Goal: Task Accomplishment & Management: Use online tool/utility

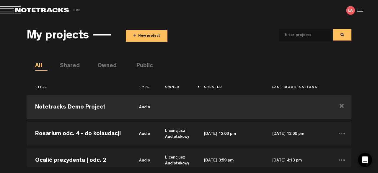
click at [138, 39] on button "+ New project" at bounding box center [147, 36] width 42 height 12
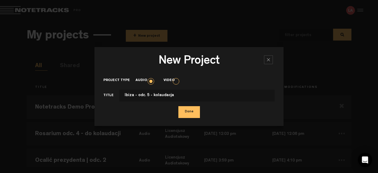
type input "Ibiza - odc. 5 - kolaudacja"
click at [188, 112] on button "Done" at bounding box center [189, 112] width 22 height 12
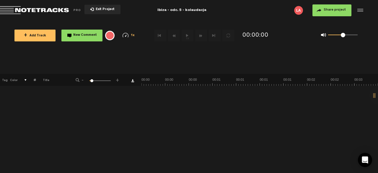
click at [48, 36] on button "+ Add Track" at bounding box center [34, 36] width 41 height 12
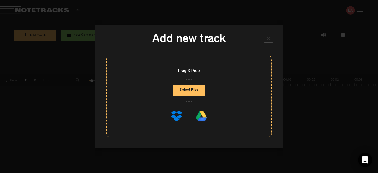
click at [187, 85] on button "Select Files" at bounding box center [189, 90] width 32 height 12
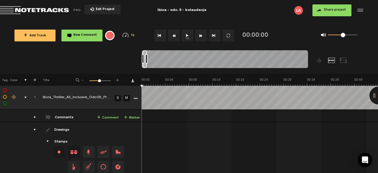
click at [331, 9] on span "Share project" at bounding box center [335, 10] width 22 height 4
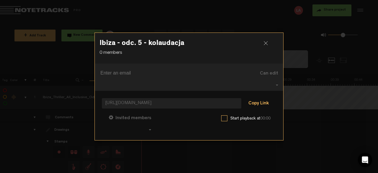
click at [256, 101] on button "Copy Link" at bounding box center [258, 104] width 32 height 12
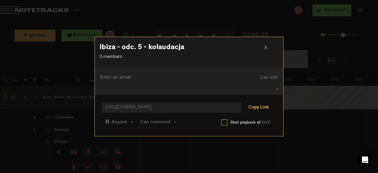
click at [259, 102] on button "Copy Link" at bounding box center [258, 108] width 32 height 12
click at [257, 102] on button "Copy Link" at bounding box center [258, 108] width 32 height 12
click at [268, 54] on div at bounding box center [268, 49] width 9 height 9
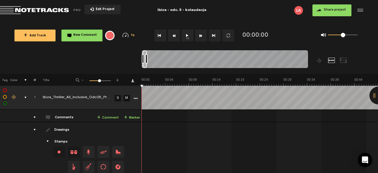
click at [31, 11] on span "Return to Project List" at bounding box center [41, 10] width 83 height 8
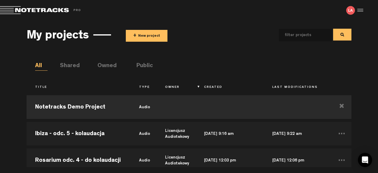
click at [145, 38] on button "+ New project" at bounding box center [147, 36] width 42 height 12
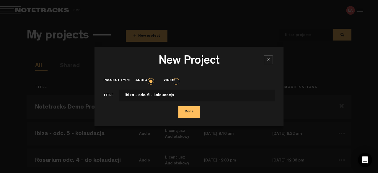
type input "Ibiza - odc. 6 - kolaudacja"
click at [188, 112] on button "Done" at bounding box center [189, 112] width 22 height 12
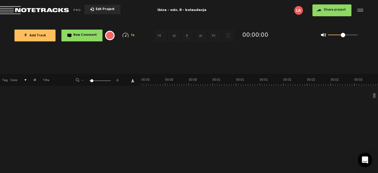
click at [42, 34] on span "+ Add Track" at bounding box center [35, 35] width 22 height 3
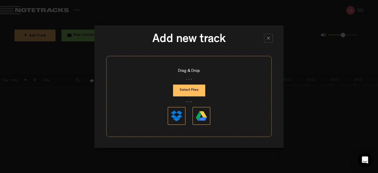
click at [190, 90] on button "Select Files" at bounding box center [189, 90] width 32 height 12
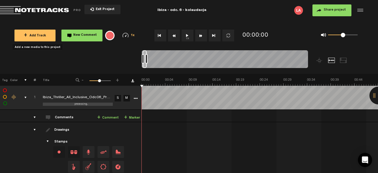
click at [336, 12] on span "Share project" at bounding box center [335, 10] width 22 height 4
click at [326, 11] on body "Version: [DATE]-prod, Build 1257, Hash: g376cf1d, Branch: master X Your screen …" at bounding box center [189, 86] width 378 height 173
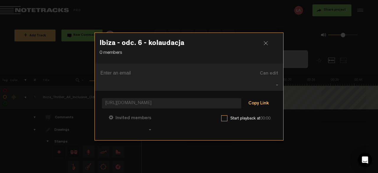
click at [258, 98] on button "Copy Link" at bounding box center [258, 104] width 32 height 12
